Goal: Find specific page/section: Find specific page/section

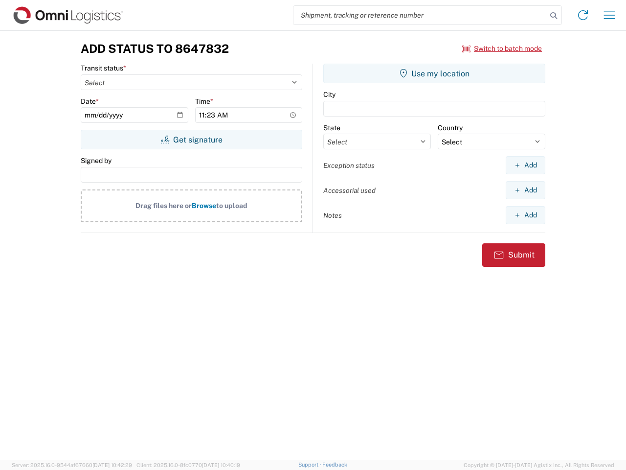
click at [420, 15] on input "search" at bounding box center [420, 15] width 253 height 19
click at [554, 16] on icon at bounding box center [554, 16] width 14 height 14
click at [583, 15] on icon at bounding box center [583, 15] width 16 height 16
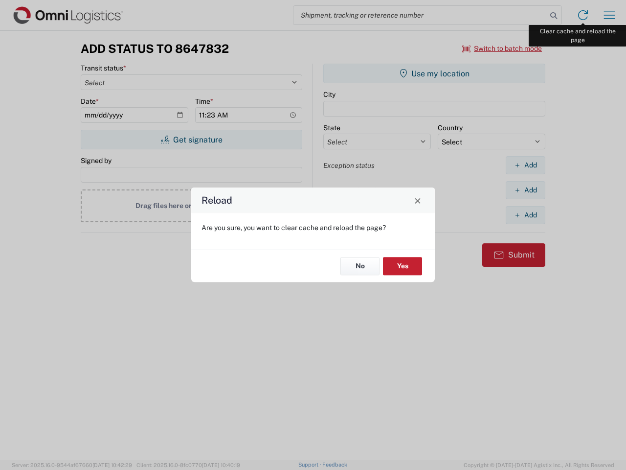
click at [610, 15] on div "Reload Are you sure, you want to clear cache and reload the page? No Yes" at bounding box center [313, 235] width 626 height 470
click at [503, 48] on div "Reload Are you sure, you want to clear cache and reload the page? No Yes" at bounding box center [313, 235] width 626 height 470
click at [191, 139] on div "Reload Are you sure, you want to clear cache and reload the page? No Yes" at bounding box center [313, 235] width 626 height 470
click at [435, 73] on div "Reload Are you sure, you want to clear cache and reload the page? No Yes" at bounding box center [313, 235] width 626 height 470
click at [526, 165] on div "Reload Are you sure, you want to clear cache and reload the page? No Yes" at bounding box center [313, 235] width 626 height 470
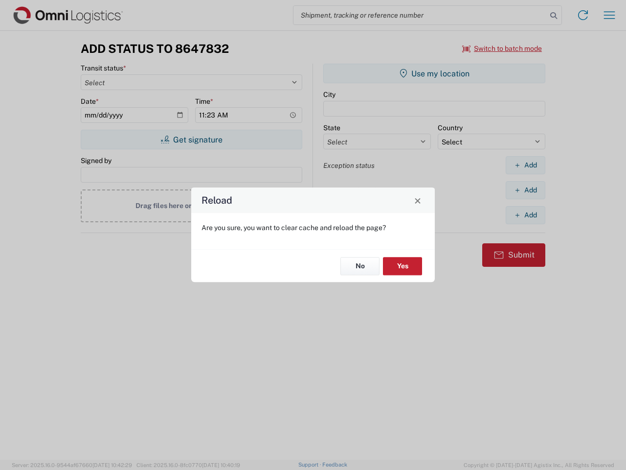
click at [526, 190] on div "Reload Are you sure, you want to clear cache and reload the page? No Yes" at bounding box center [313, 235] width 626 height 470
click at [526, 215] on div "Reload Are you sure, you want to clear cache and reload the page? No Yes" at bounding box center [313, 235] width 626 height 470
